Goal: Information Seeking & Learning: Learn about a topic

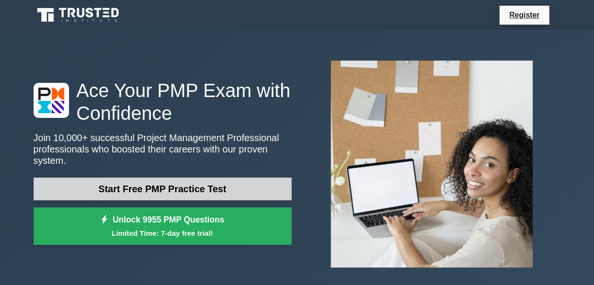
click at [217, 179] on link "Start Free PMP Practice Test" at bounding box center [163, 188] width 258 height 23
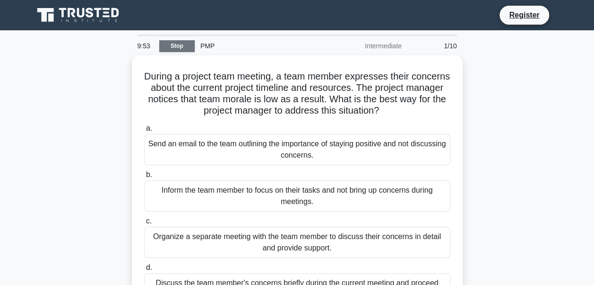
click at [186, 46] on link "Stop" at bounding box center [176, 46] width 35 height 12
